Goal: Task Accomplishment & Management: Use online tool/utility

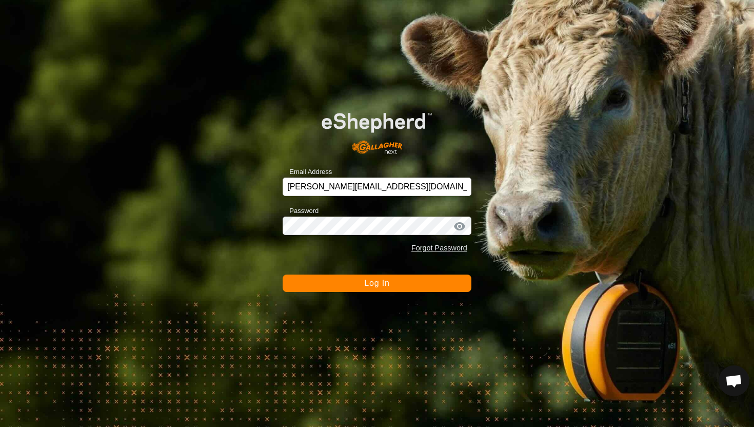
click at [361, 284] on button "Log In" at bounding box center [377, 282] width 189 height 17
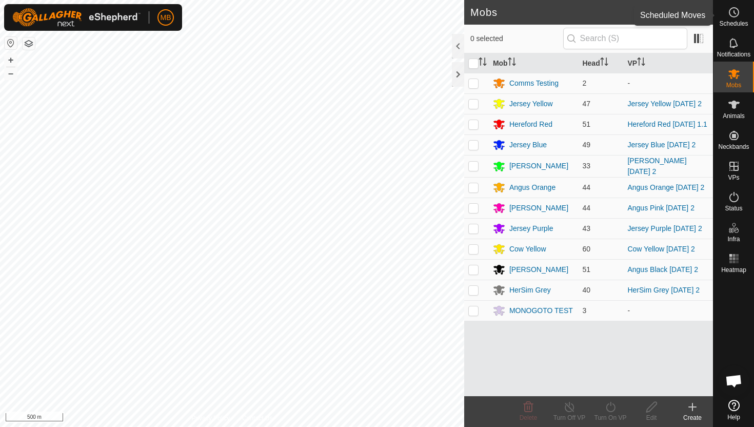
click at [736, 16] on circle at bounding box center [733, 12] width 9 height 9
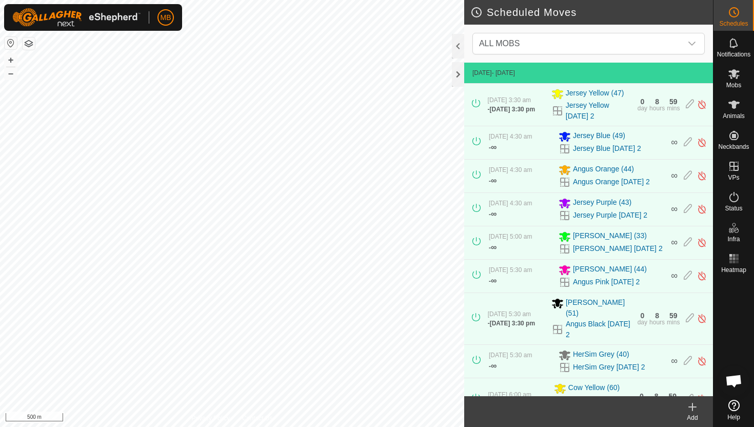
click at [736, 16] on circle at bounding box center [733, 12] width 9 height 9
click at [10, 63] on button "+" at bounding box center [11, 60] width 12 height 12
click at [11, 58] on button "+" at bounding box center [11, 60] width 12 height 12
click at [733, 81] on es-mob-svg-icon at bounding box center [734, 74] width 18 height 16
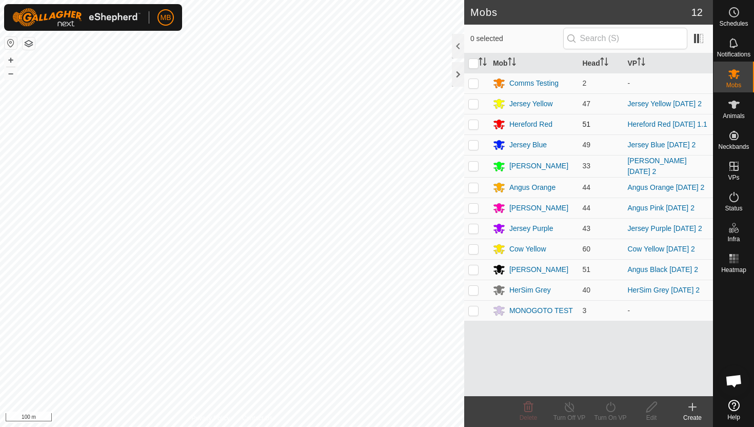
click at [477, 124] on p-checkbox at bounding box center [473, 124] width 10 height 8
checkbox input "true"
click at [611, 408] on icon at bounding box center [610, 406] width 13 height 12
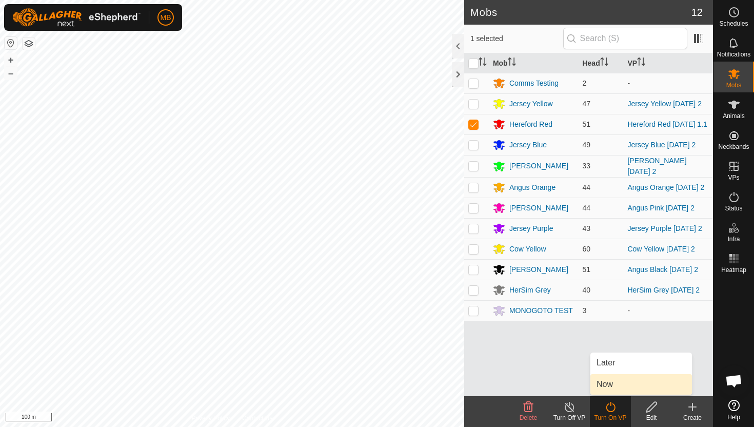
click at [614, 390] on link "Now" at bounding box center [641, 384] width 102 height 21
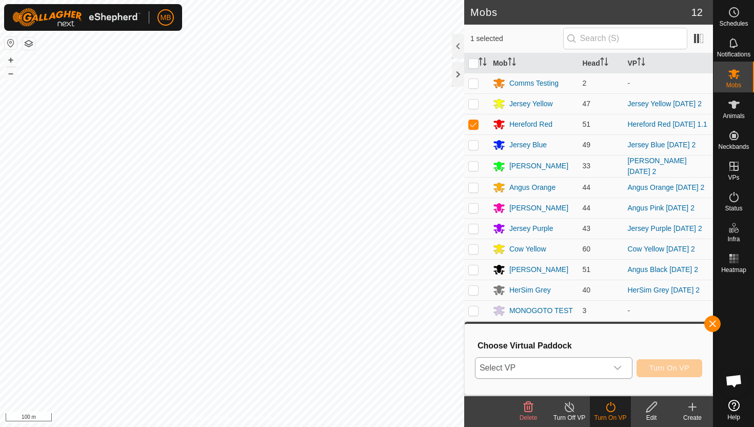
click at [615, 372] on icon "dropdown trigger" at bounding box center [617, 368] width 8 height 8
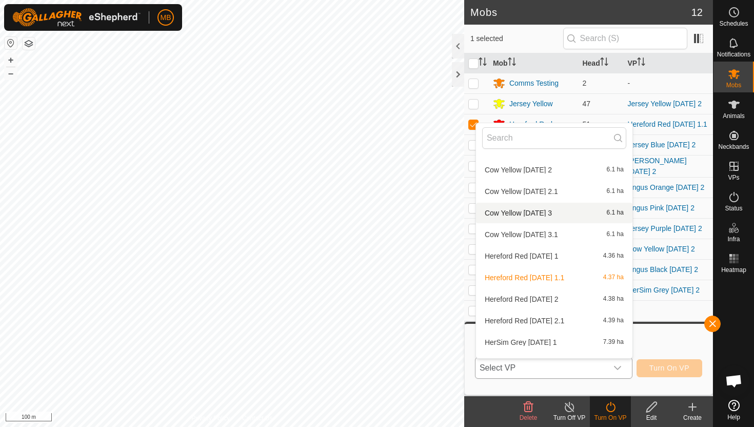
scroll to position [756, 0]
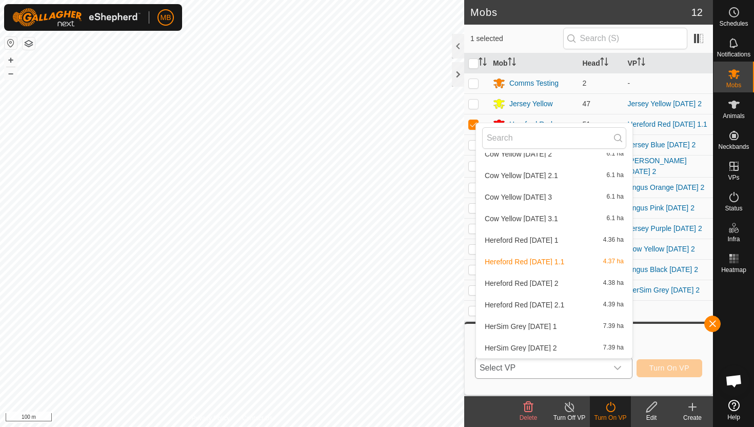
click at [551, 281] on li "Hereford Red Tuesday 2 4.38 ha" at bounding box center [554, 283] width 156 height 21
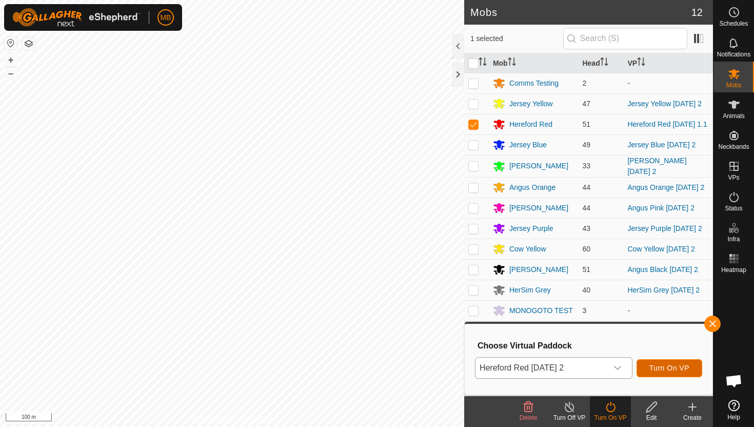
click at [685, 365] on span "Turn On VP" at bounding box center [669, 368] width 40 height 8
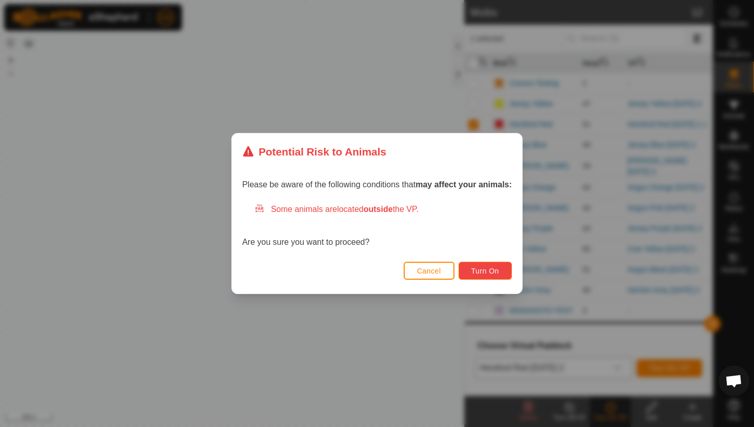
click at [499, 269] on span "Turn On" at bounding box center [485, 271] width 28 height 8
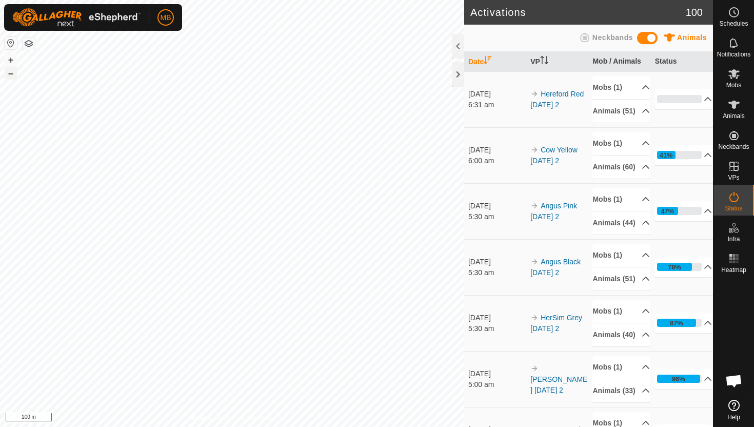
click at [11, 74] on button "–" at bounding box center [11, 73] width 12 height 12
click at [734, 106] on icon at bounding box center [733, 104] width 11 height 8
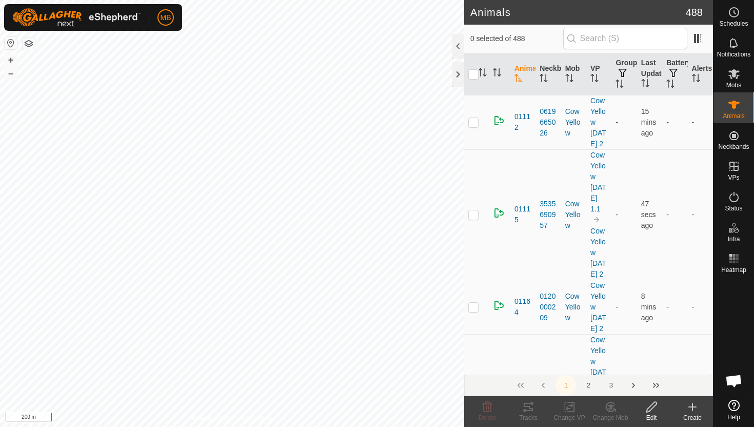
click at [457, 48] on div at bounding box center [458, 46] width 12 height 25
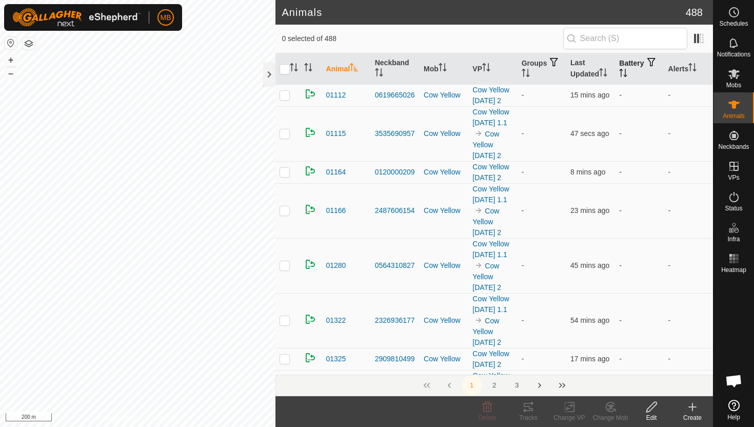
click at [627, 70] on icon "Activate to sort" at bounding box center [623, 73] width 8 height 8
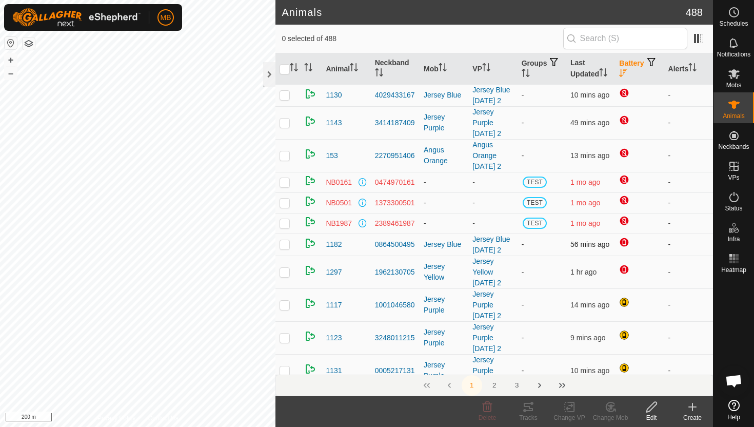
click at [281, 238] on div "Animals 488 0 selected of 488 Animal Neckband Mob VP Groups Last Updated Batter…" at bounding box center [356, 213] width 713 height 427
click at [11, 74] on button "–" at bounding box center [11, 73] width 12 height 12
click at [270, 70] on div at bounding box center [269, 74] width 12 height 25
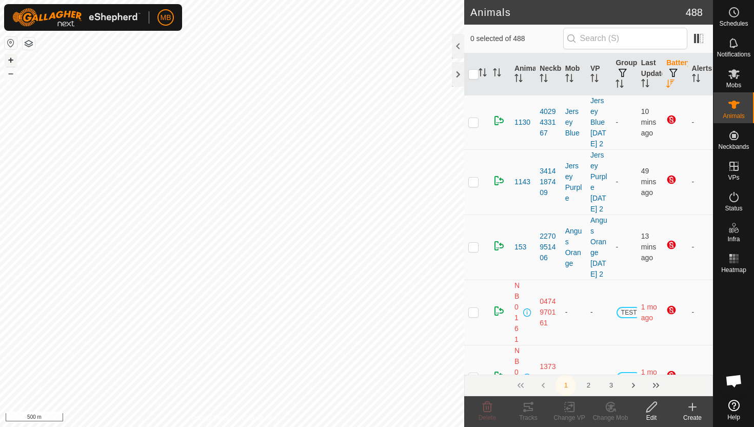
click at [13, 64] on button "+" at bounding box center [11, 60] width 12 height 12
click at [14, 75] on button "–" at bounding box center [11, 73] width 12 height 12
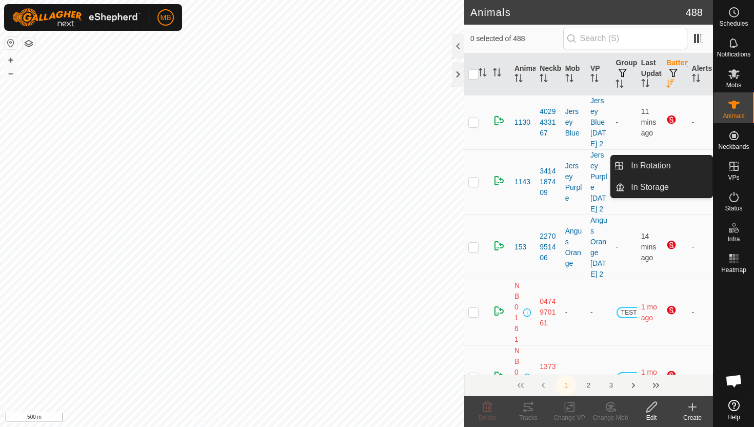
click at [731, 169] on icon at bounding box center [734, 166] width 12 height 12
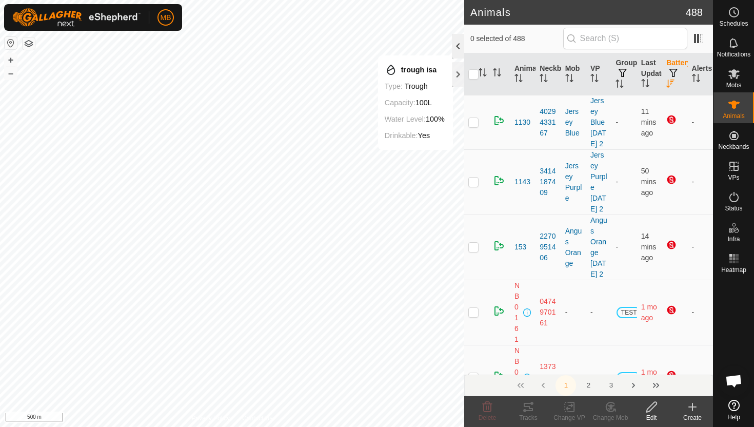
click at [456, 42] on div at bounding box center [458, 46] width 12 height 25
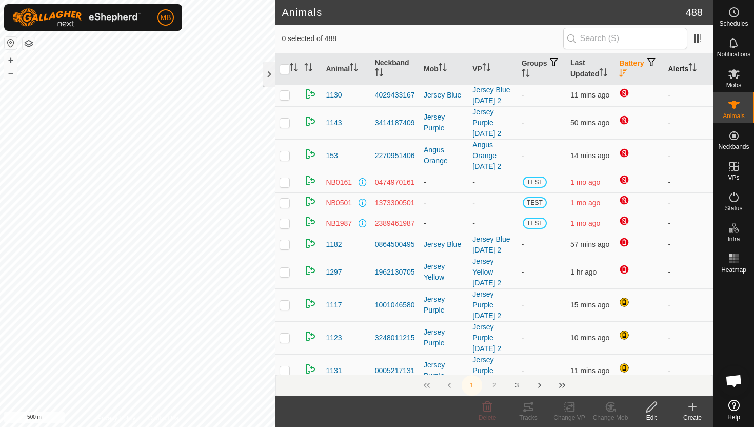
click at [691, 65] on icon "Activate to sort" at bounding box center [690, 67] width 1 height 8
click at [692, 65] on icon "Activate to sort" at bounding box center [693, 67] width 8 height 8
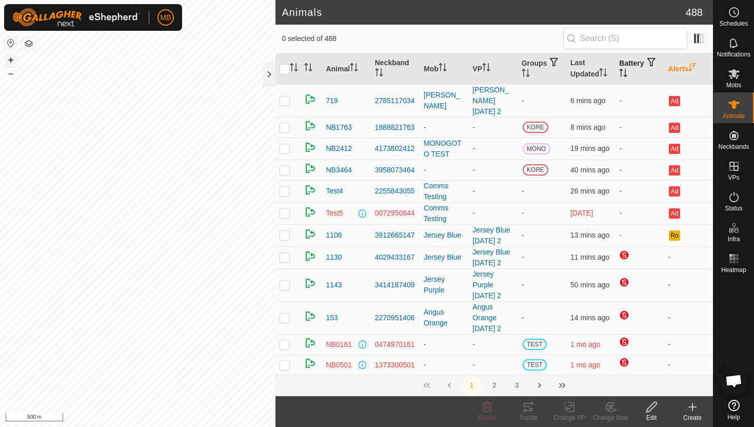
click at [14, 58] on button "+" at bounding box center [11, 60] width 12 height 12
click at [15, 75] on button "–" at bounding box center [11, 73] width 12 height 12
click at [10, 62] on button "+" at bounding box center [11, 60] width 12 height 12
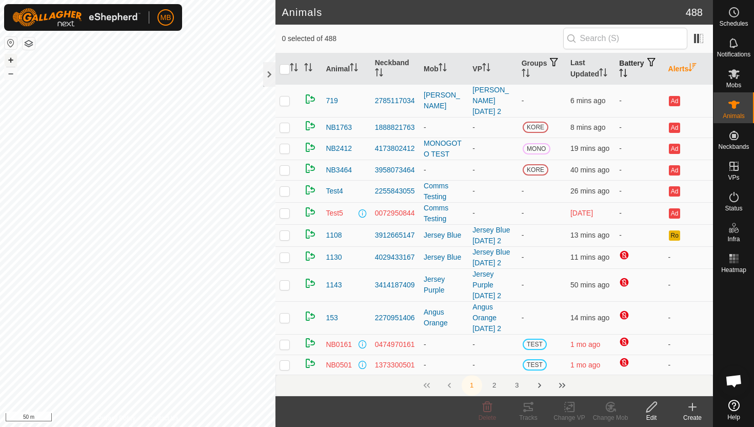
click at [10, 62] on button "+" at bounding box center [11, 60] width 12 height 12
click at [13, 63] on button "+" at bounding box center [11, 60] width 12 height 12
click at [734, 197] on icon at bounding box center [734, 197] width 12 height 12
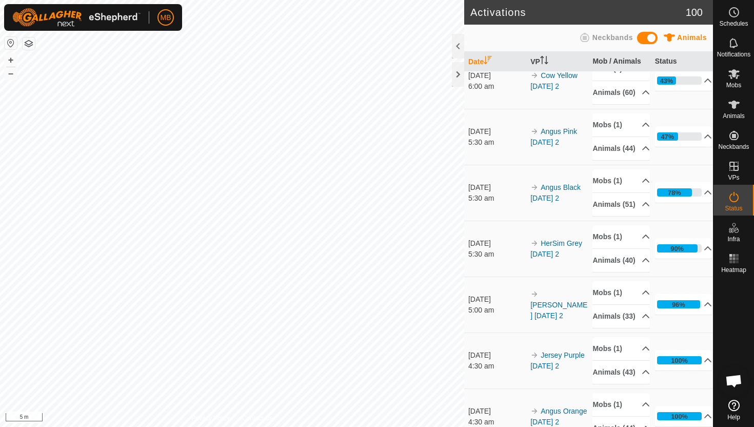
scroll to position [76, 0]
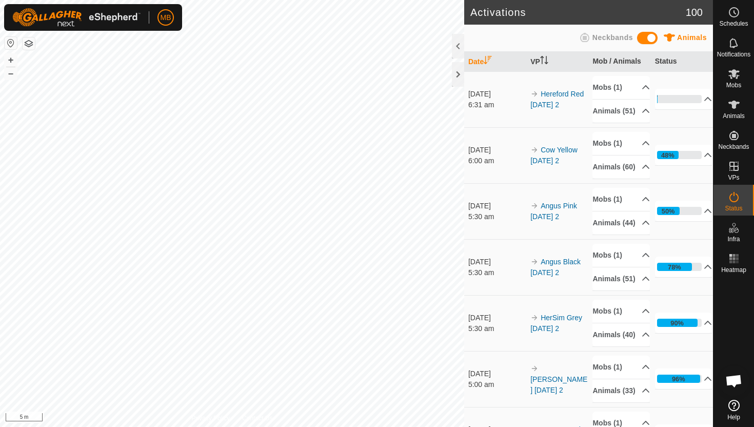
click at [17, 74] on div "+ –" at bounding box center [10, 66] width 13 height 27
click at [12, 74] on button "–" at bounding box center [11, 73] width 12 height 12
click at [11, 76] on button "–" at bounding box center [11, 73] width 12 height 12
click at [10, 59] on button "+" at bounding box center [11, 60] width 12 height 12
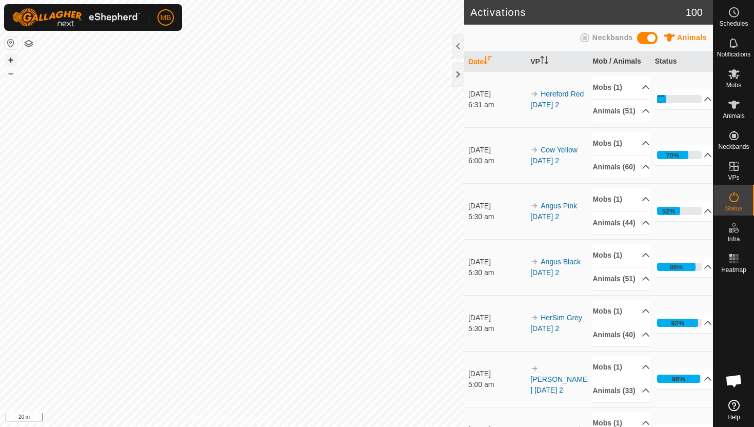
click at [10, 59] on button "+" at bounding box center [11, 60] width 12 height 12
click at [14, 75] on button "–" at bounding box center [11, 73] width 12 height 12
click at [14, 76] on button "–" at bounding box center [11, 73] width 12 height 12
click at [11, 72] on button "–" at bounding box center [11, 73] width 12 height 12
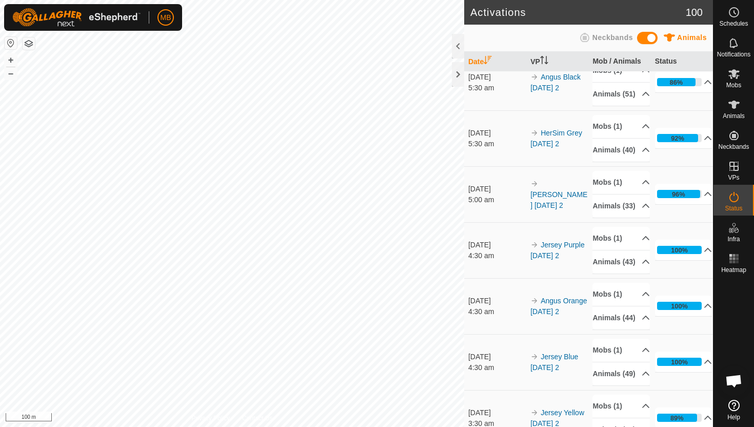
scroll to position [186, 0]
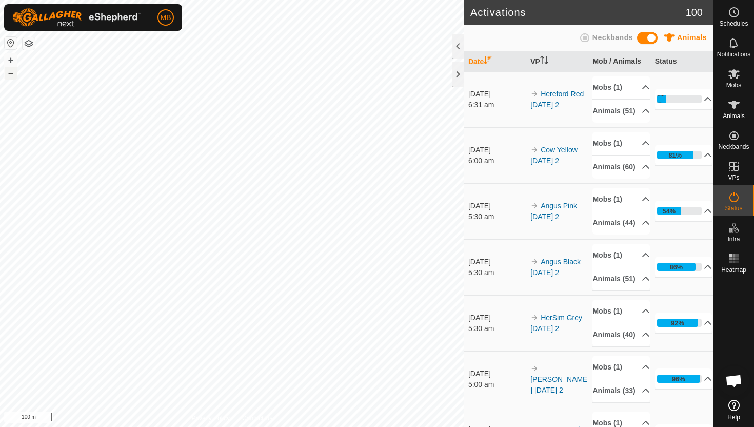
click at [9, 74] on button "–" at bounding box center [11, 73] width 12 height 12
click at [732, 111] on es-animals-svg-icon at bounding box center [734, 104] width 18 height 16
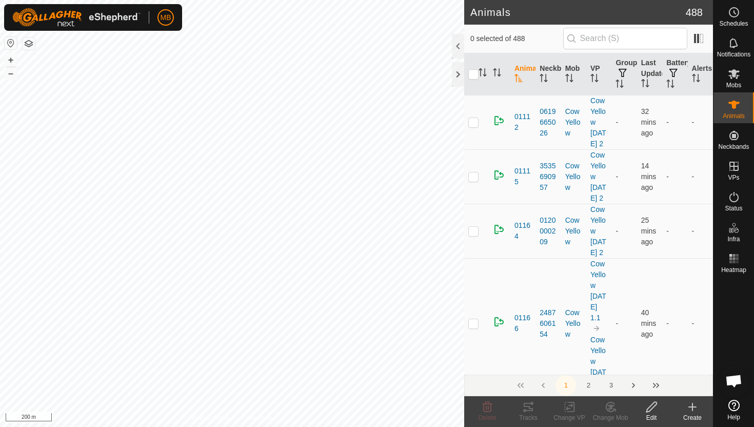
click at [463, 48] on div at bounding box center [458, 46] width 12 height 25
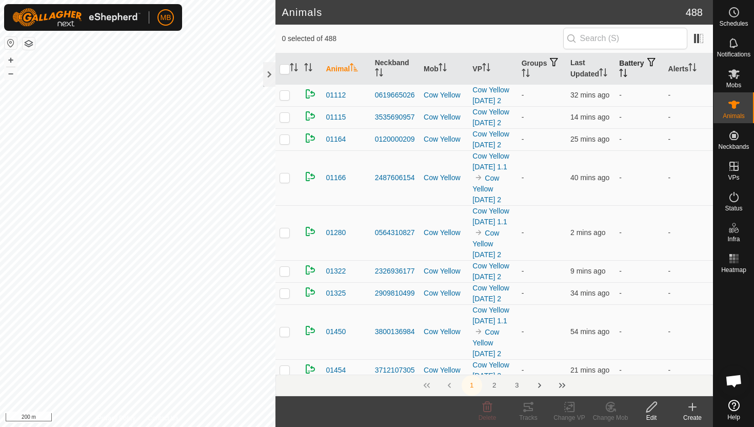
click at [627, 70] on icon "Activate to sort" at bounding box center [623, 73] width 8 height 8
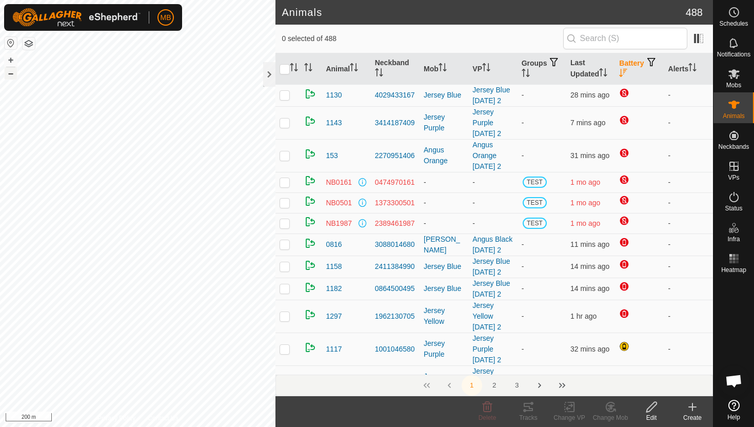
click at [12, 76] on button "–" at bounding box center [11, 73] width 12 height 12
click at [269, 71] on div at bounding box center [269, 74] width 12 height 25
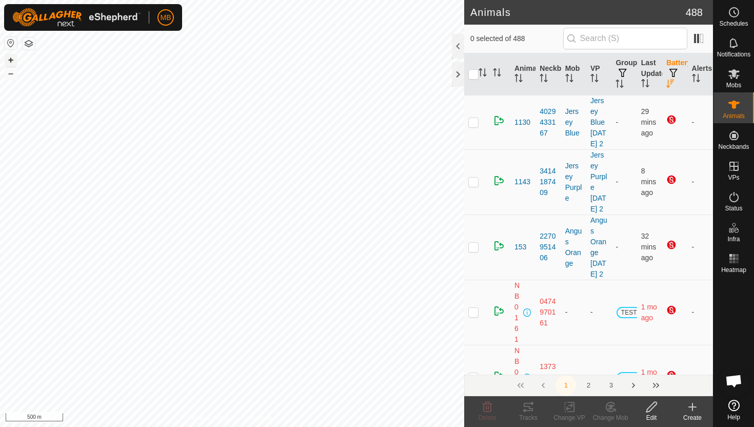
click at [13, 56] on button "+" at bounding box center [11, 60] width 12 height 12
